Goal: Transaction & Acquisition: Purchase product/service

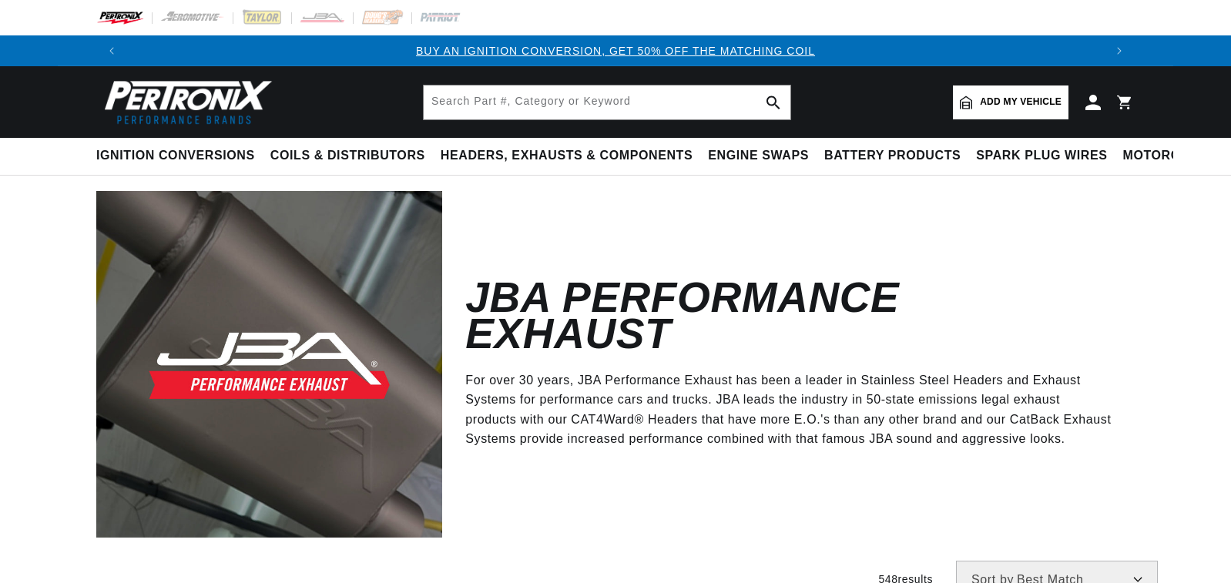
click at [997, 104] on span "Add my vehicle" at bounding box center [1021, 102] width 82 height 15
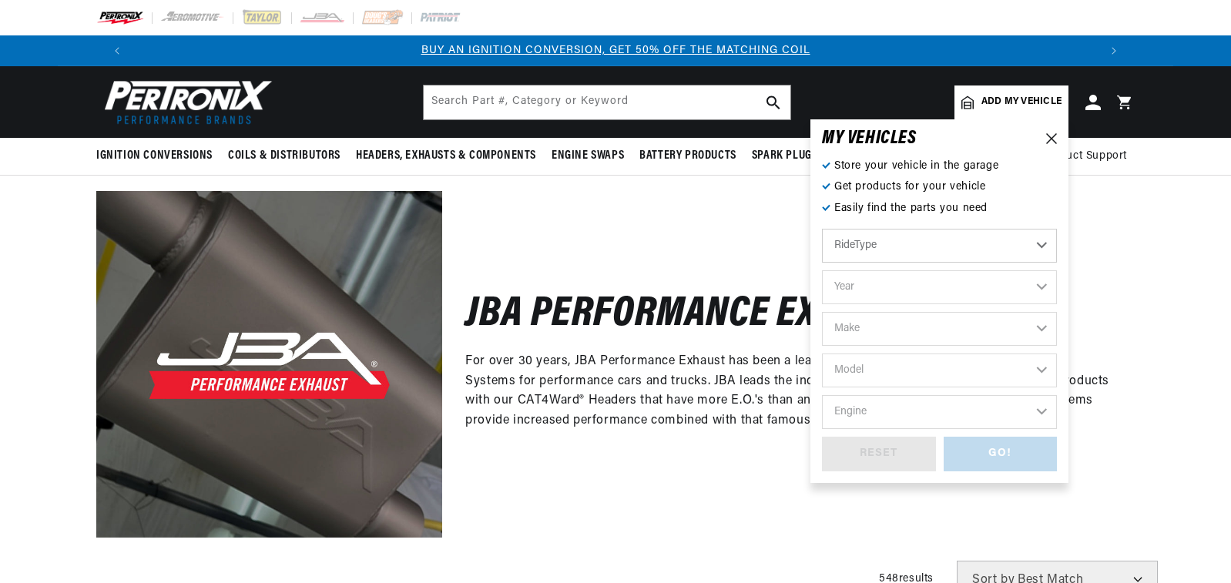
click at [894, 284] on select "Year" at bounding box center [939, 287] width 235 height 34
click at [908, 252] on select "RideType ...loading..." at bounding box center [939, 246] width 235 height 34
click at [1045, 246] on select "RideType ...loading..." at bounding box center [939, 246] width 235 height 34
click at [1047, 245] on select "RideType ...loading..." at bounding box center [939, 246] width 235 height 34
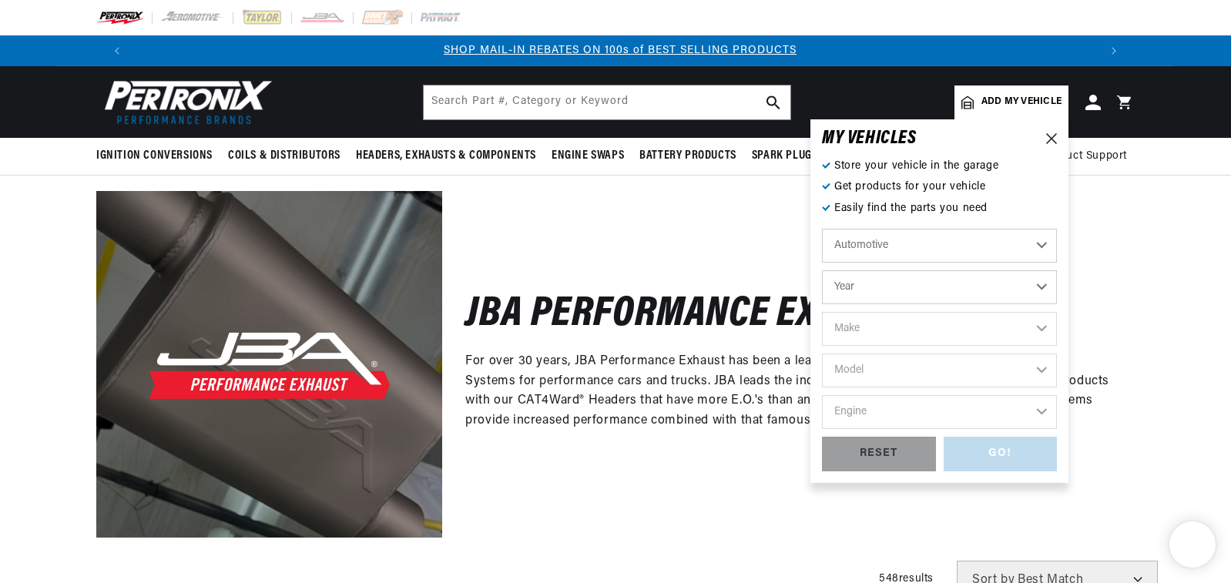
click at [1039, 282] on select "Year [DATE] 2021 2020 2019 2018 2017 2016 2015 2014 2013 2012 2011 2010 2009 20…" at bounding box center [939, 287] width 235 height 34
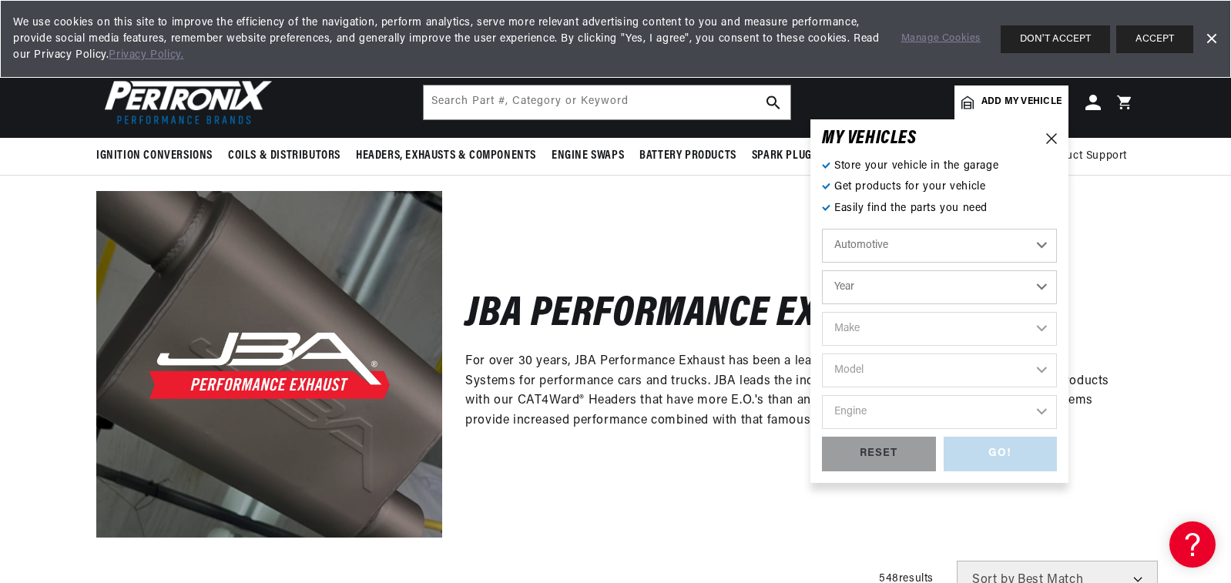
scroll to position [0, 0]
select select "1922"
click at [822, 270] on select "Year [DATE] 2021 2020 2019 2018 2017 2016 2015 2014 2013 2012 2011 2010 2009 20…" at bounding box center [939, 287] width 235 height 34
click at [929, 290] on select "2022 2021 2020 2019 2018 2017 2016 2015 2014 2013 2012 2011 2010 2009 2008 2007…" at bounding box center [939, 287] width 235 height 34
click at [822, 270] on select "2022 2021 2020 2019 2018 2017 2016 2015 2014 2013 2012 2011 2010 2009 2008 2007…" at bounding box center [939, 287] width 235 height 34
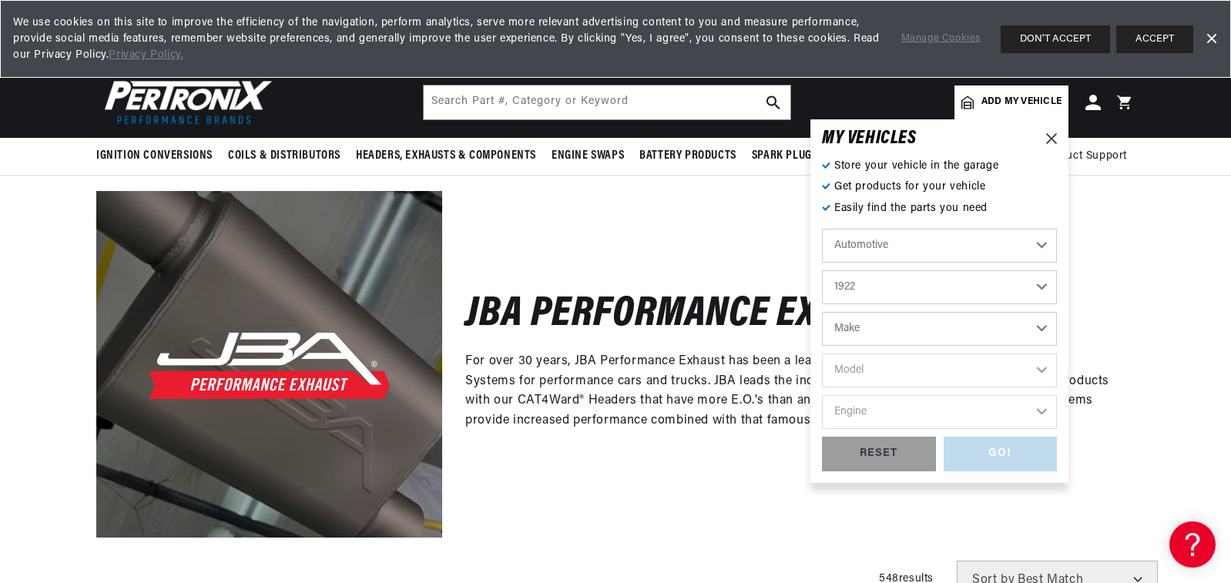
select select "2007"
click at [876, 328] on select "Make Avanti Buick Cadillac Chevrolet Chrysler Dodge Ford GMC [GEOGRAPHIC_DATA] …" at bounding box center [939, 329] width 235 height 34
select select "Toyota"
click at [822, 312] on select "Make Avanti Buick Cadillac Chevrolet Chrysler Dodge Ford GMC [GEOGRAPHIC_DATA] …" at bounding box center [939, 329] width 235 height 34
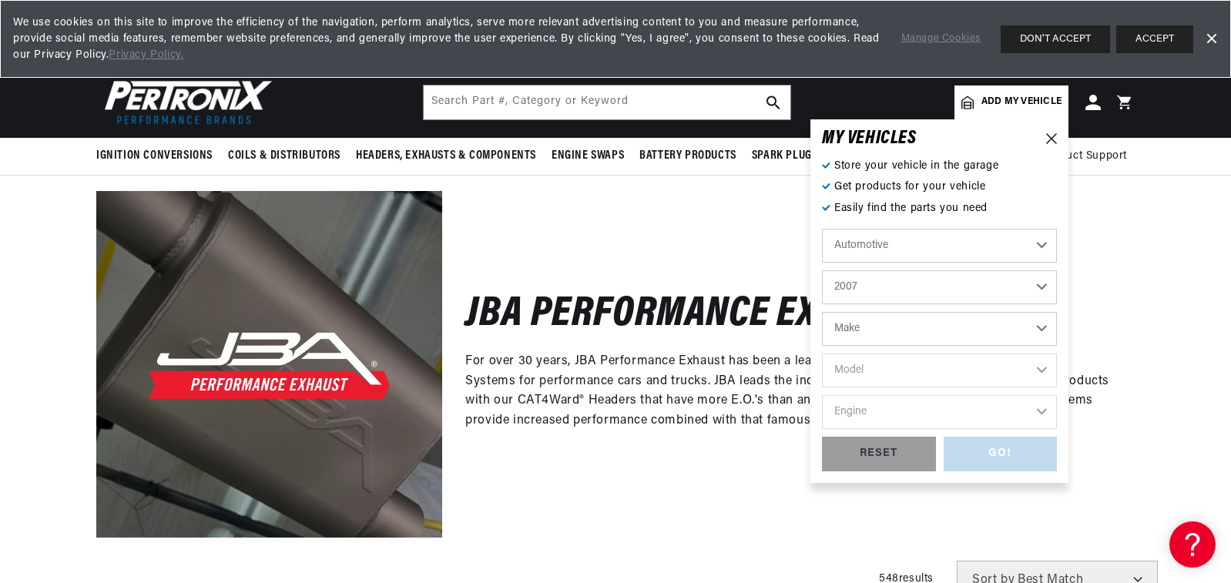
select select "Toyota"
click at [862, 371] on select "Model 4Runner FJ Cruiser [GEOGRAPHIC_DATA] [GEOGRAPHIC_DATA] [GEOGRAPHIC_DATA]" at bounding box center [939, 371] width 235 height 34
select select "FJ-Cruiser"
click at [822, 354] on select "Model 4Runner FJ Cruiser [GEOGRAPHIC_DATA] [GEOGRAPHIC_DATA] [GEOGRAPHIC_DATA]" at bounding box center [939, 371] width 235 height 34
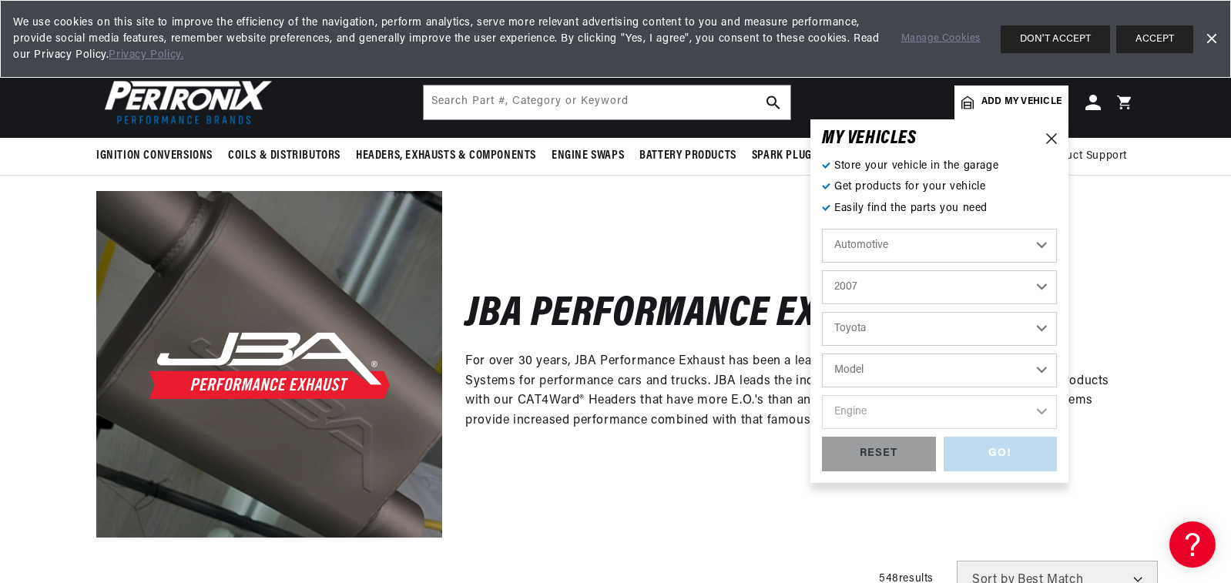
select select "FJ-Cruiser"
click at [865, 412] on select "Engine 4.0L" at bounding box center [939, 412] width 235 height 34
select select "4.0L"
click at [822, 395] on select "Engine 4.0L" at bounding box center [939, 412] width 235 height 34
select select "4.0L"
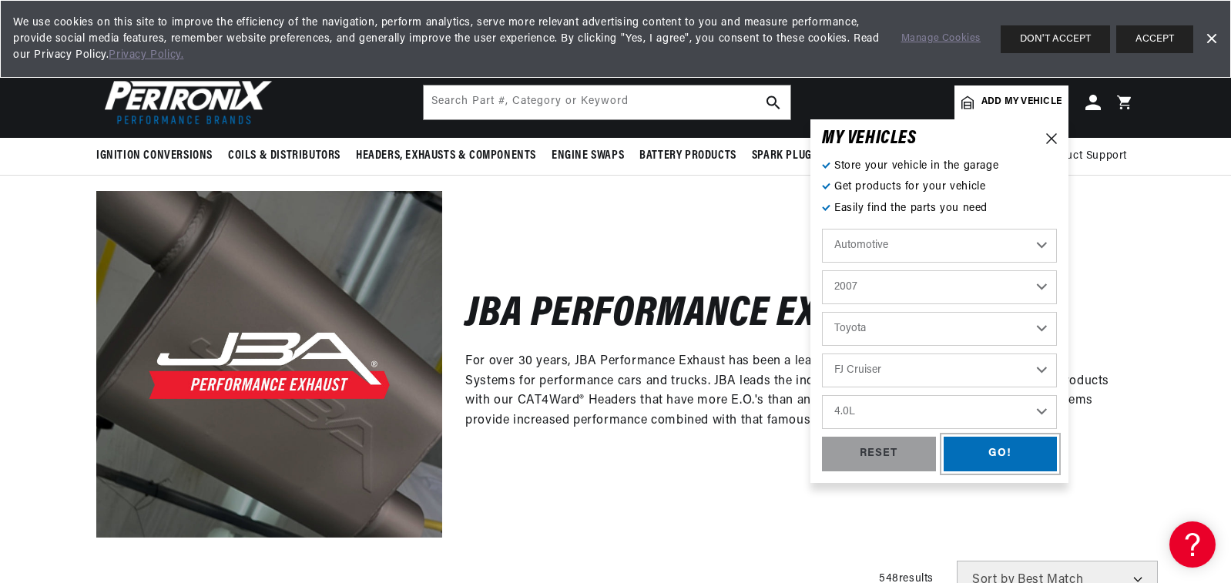
click at [995, 444] on div "GO!" at bounding box center [1001, 454] width 114 height 35
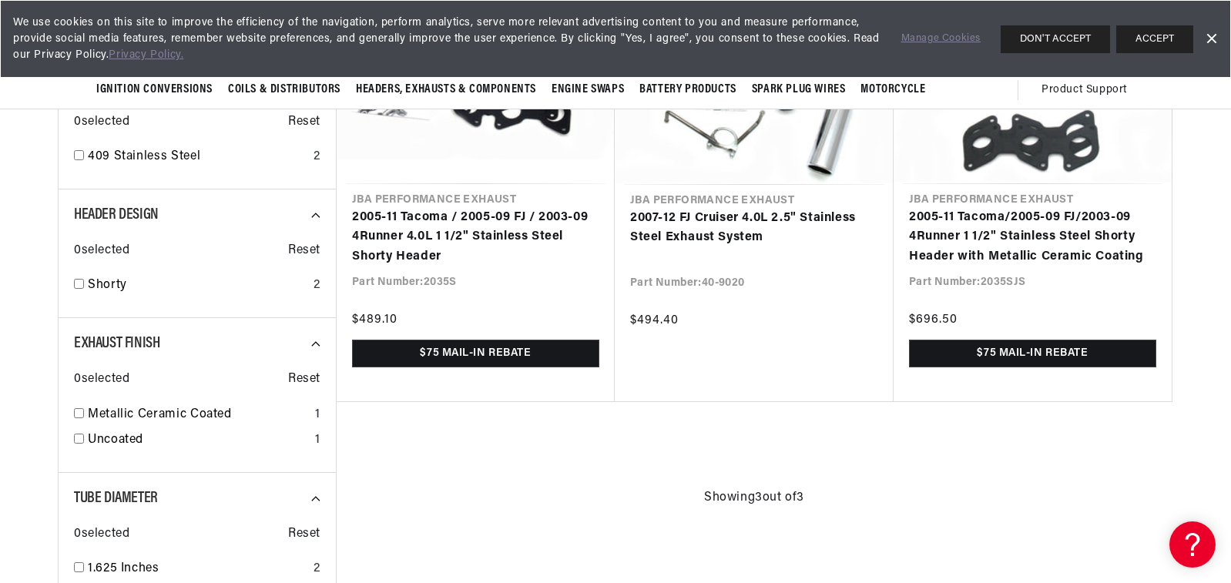
scroll to position [129, 0]
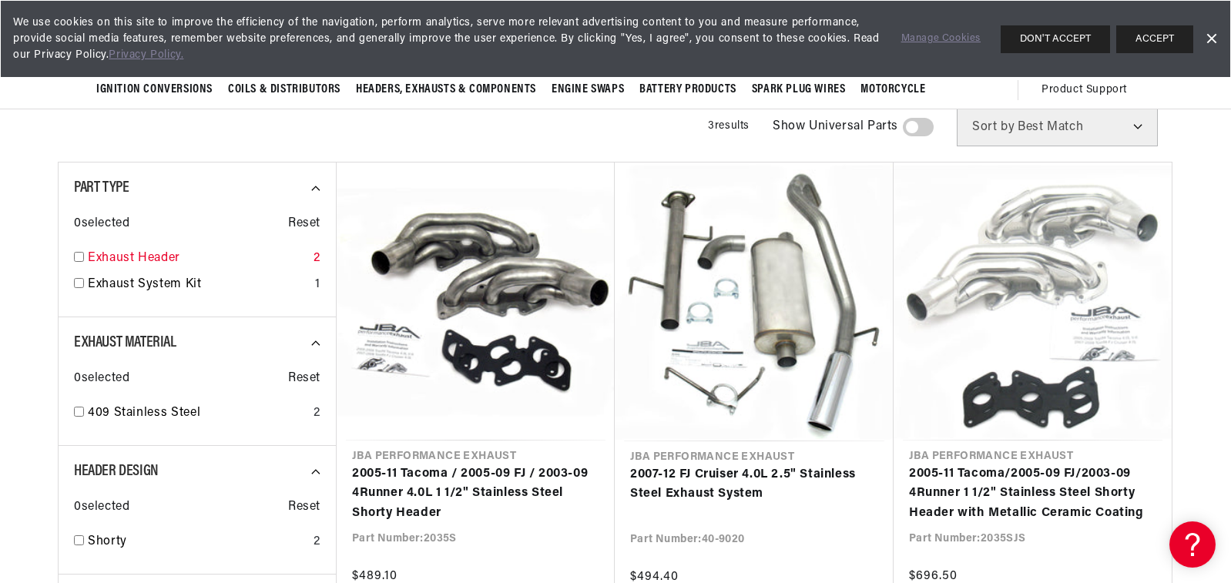
click at [169, 259] on link "Exhaust Header" at bounding box center [198, 259] width 220 height 20
checkbox input "true"
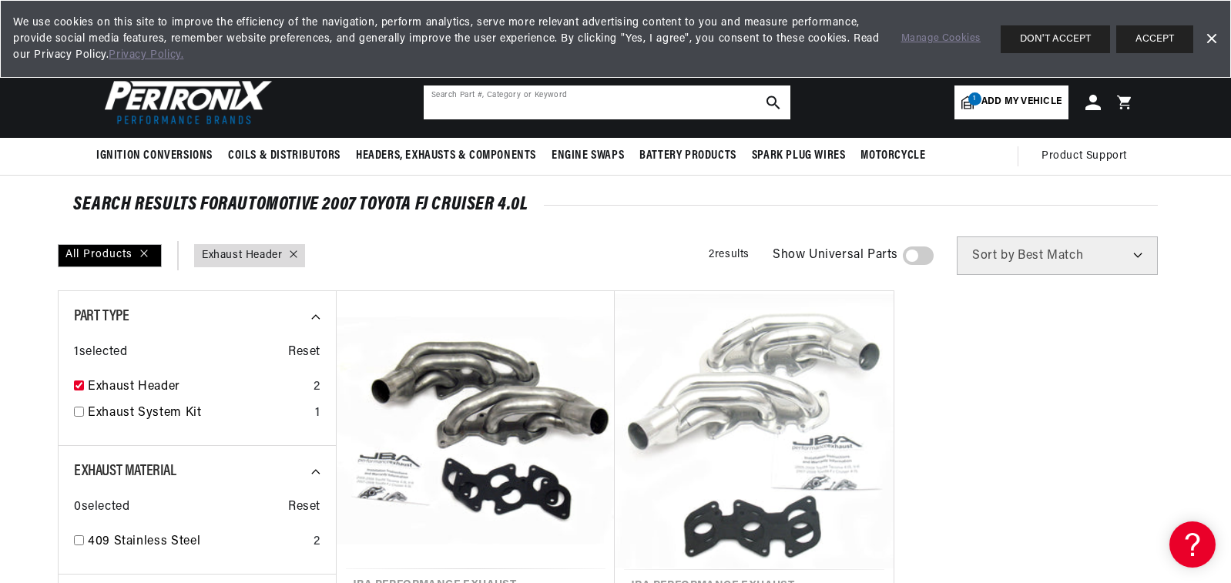
click at [554, 100] on input "text" at bounding box center [607, 103] width 367 height 34
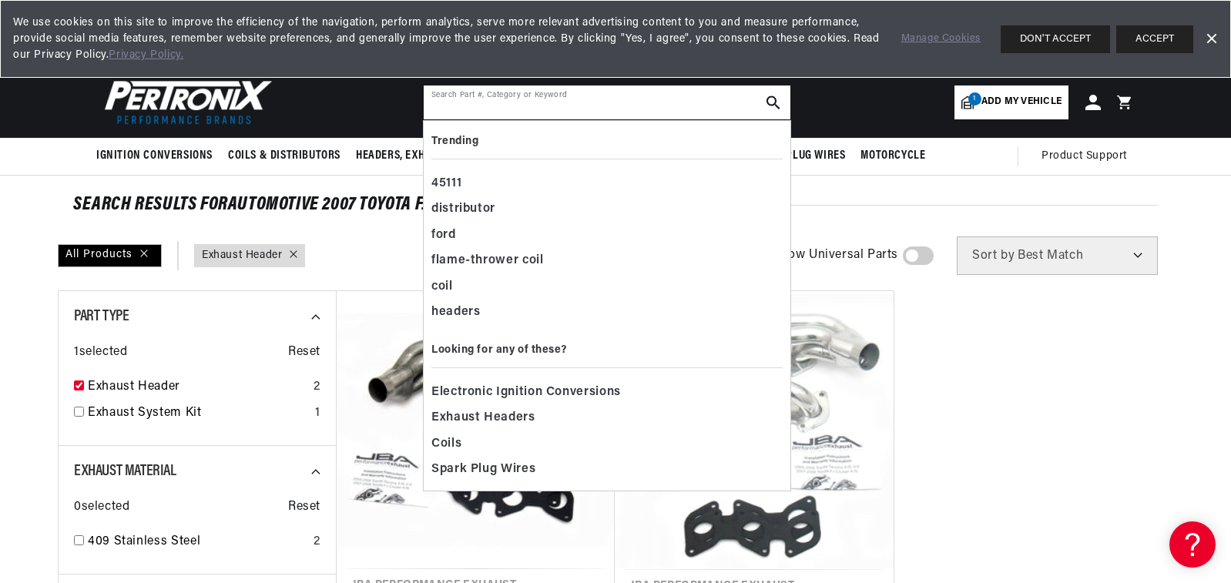
scroll to position [0, 962]
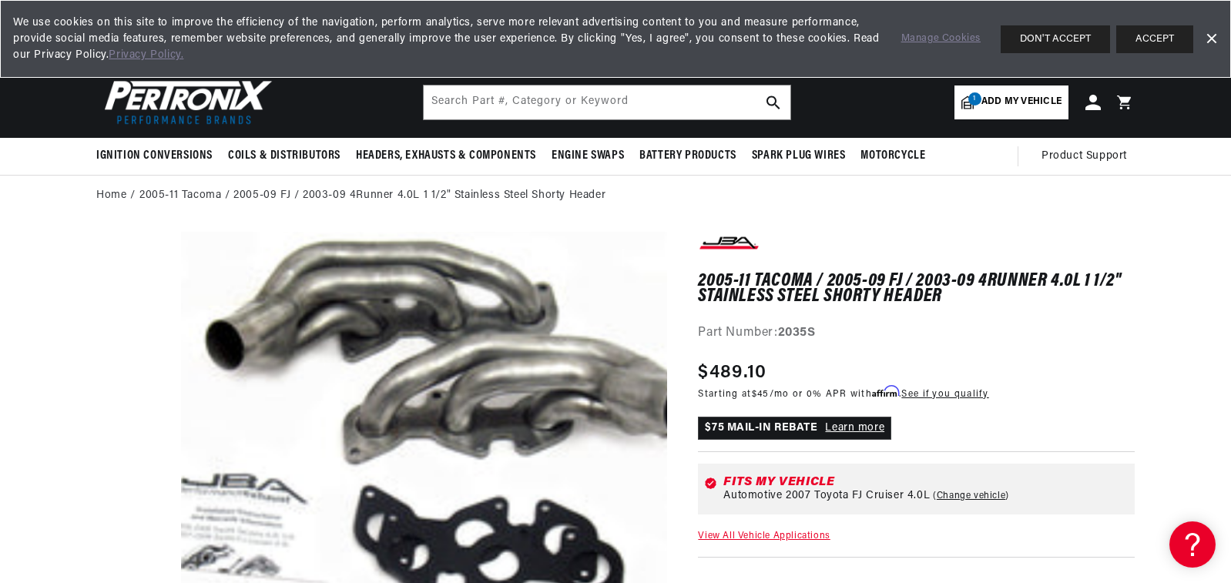
click at [125, 350] on media-gallery "Skip to product information Open media 1 in modal" at bounding box center [381, 479] width 571 height 494
